Goal: Find specific page/section: Find specific page/section

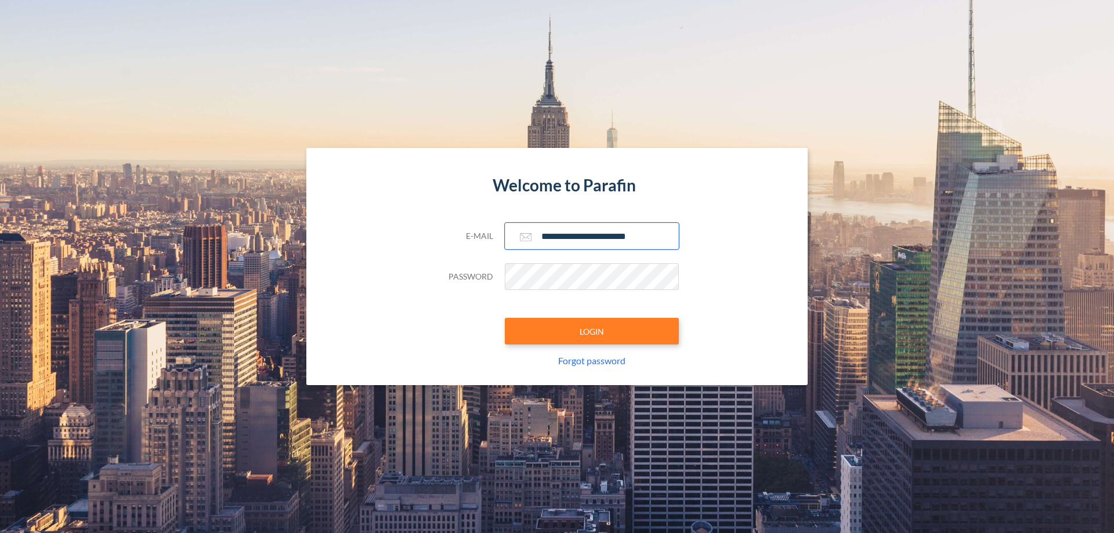
type input "**********"
click at [592, 331] on button "LOGIN" at bounding box center [592, 331] width 174 height 27
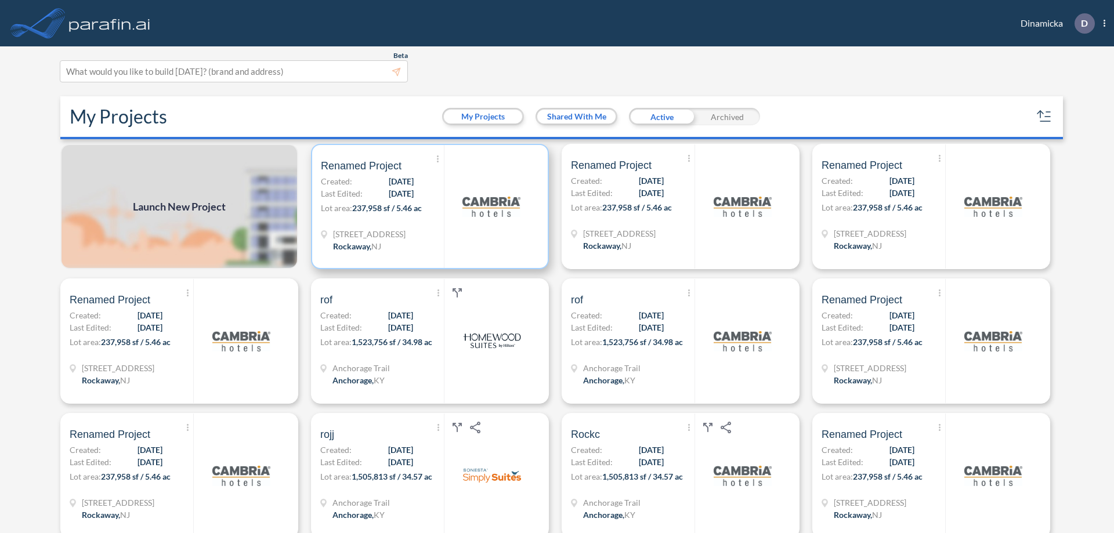
scroll to position [3, 0]
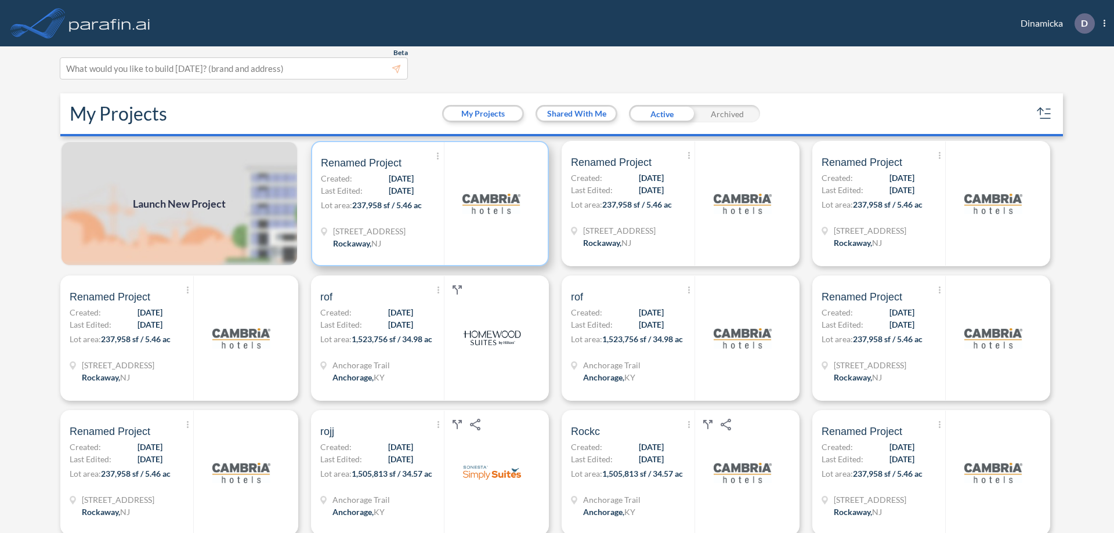
click at [428, 204] on p "Lot area: 237,958 sf / 5.46 ac" at bounding box center [382, 207] width 123 height 17
